Goal: Information Seeking & Learning: Learn about a topic

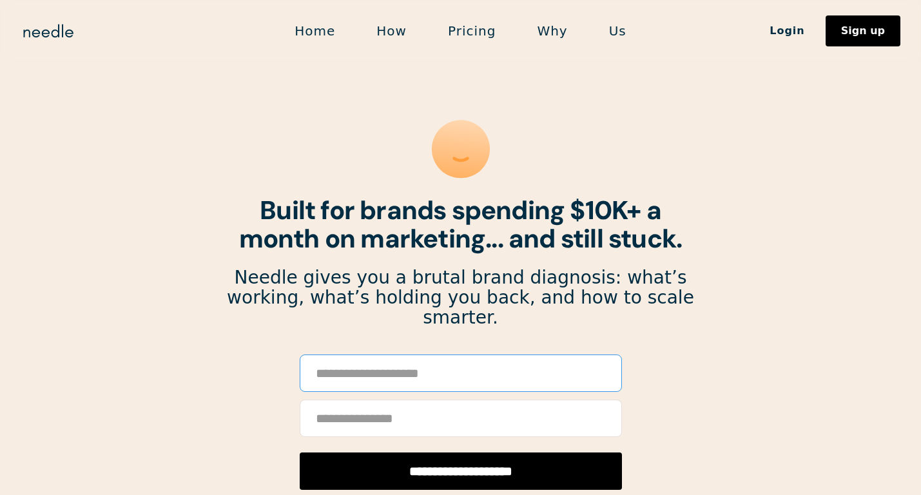
click at [475, 354] on input "Email Form" at bounding box center [461, 372] width 322 height 37
click at [700, 393] on section "**********" at bounding box center [460, 482] width 921 height 965
click at [504, 356] on input "Email Form" at bounding box center [461, 372] width 322 height 37
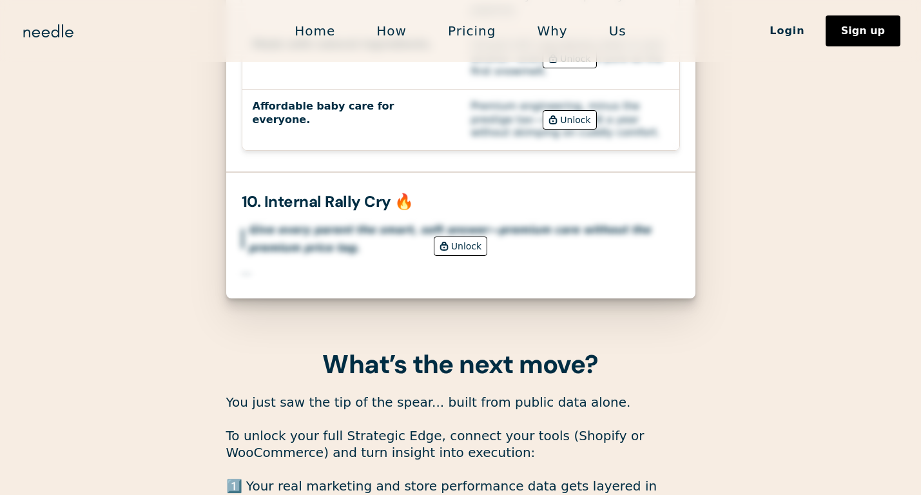
scroll to position [3297, 0]
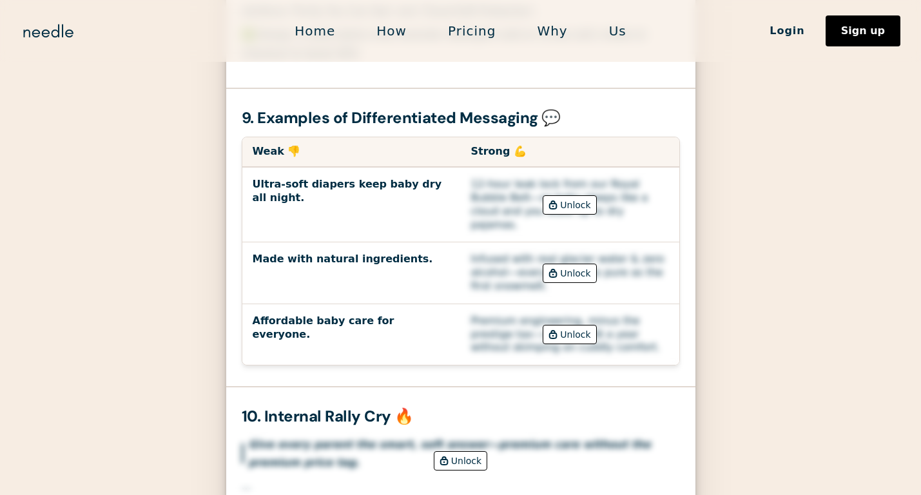
click at [567, 325] on div "Unlock" at bounding box center [575, 334] width 30 height 18
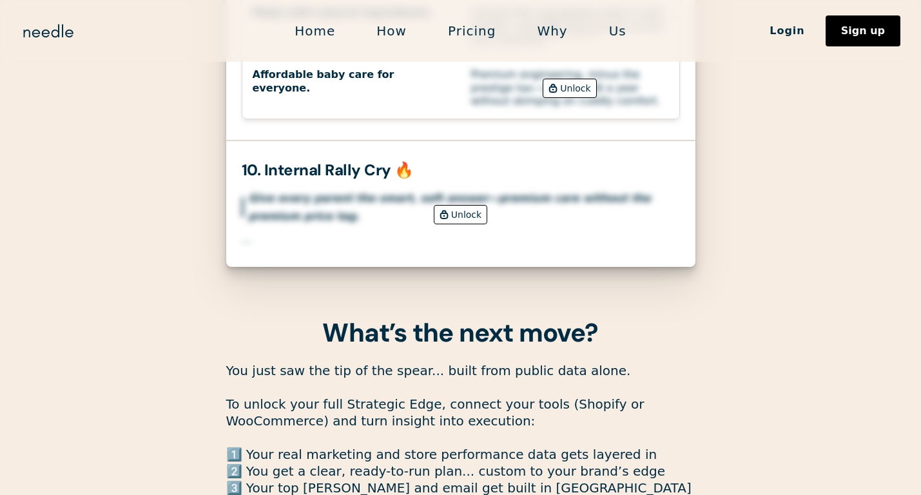
scroll to position [3332, 0]
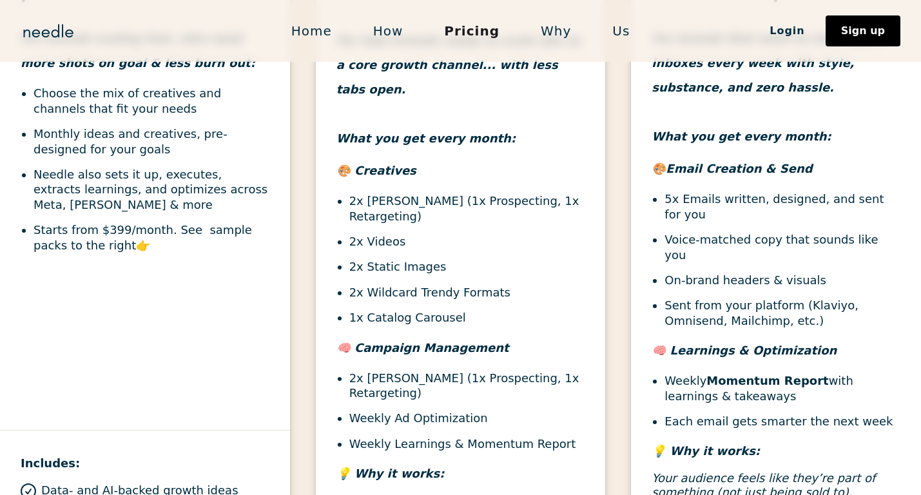
scroll to position [572, 0]
